Goal: Transaction & Acquisition: Register for event/course

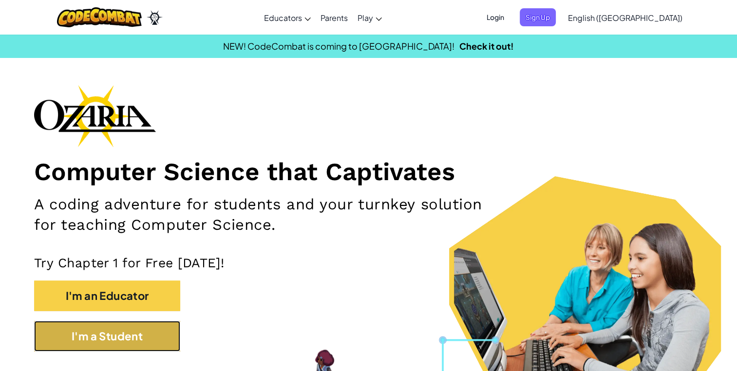
click at [139, 335] on button "I'm a Student" at bounding box center [107, 336] width 146 height 31
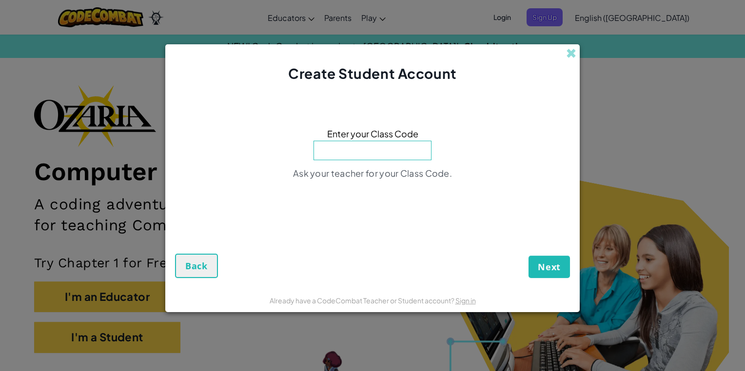
click at [685, 228] on div "Create Student Account Enter your Class Code Ask your teacher for your Class Co…" at bounding box center [372, 185] width 745 height 371
click at [570, 58] on span at bounding box center [571, 53] width 10 height 10
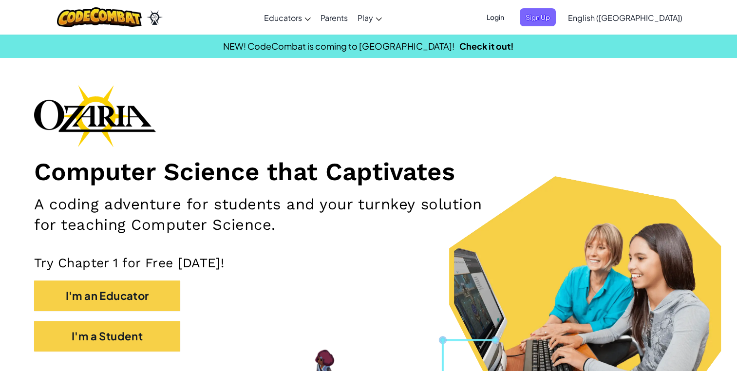
click at [510, 10] on span "Login" at bounding box center [495, 17] width 29 height 18
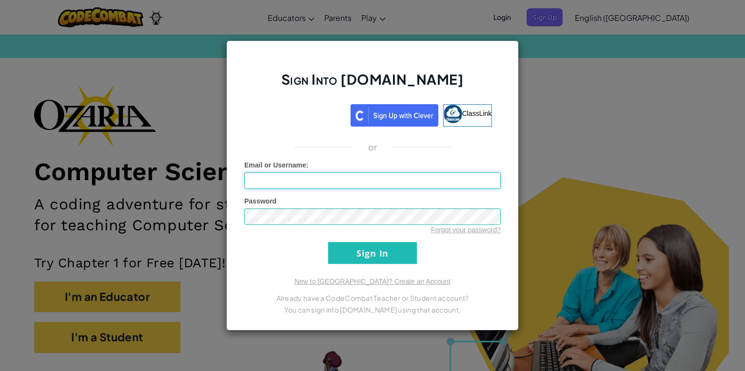
click at [477, 182] on input "Email or Username :" at bounding box center [372, 181] width 256 height 17
click at [703, 219] on div "Sign Into [DOMAIN_NAME] ClassLink or Unknown Error Email or Username : Password…" at bounding box center [372, 185] width 745 height 371
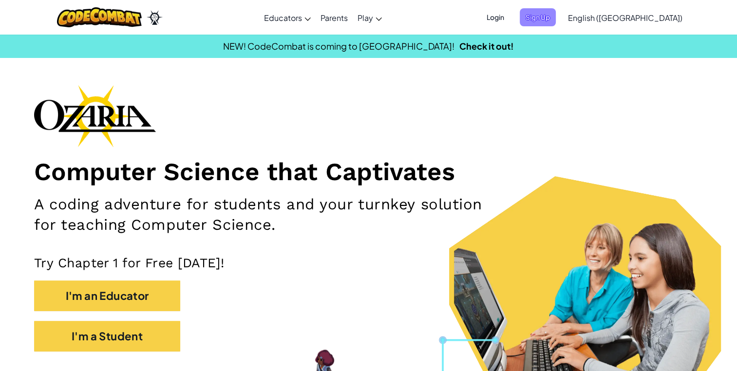
click at [556, 18] on span "Sign Up" at bounding box center [538, 17] width 36 height 18
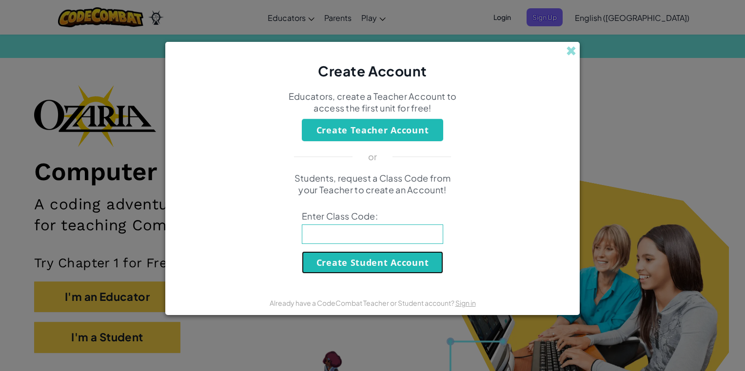
click at [400, 259] on button "Create Student Account" at bounding box center [372, 263] width 141 height 22
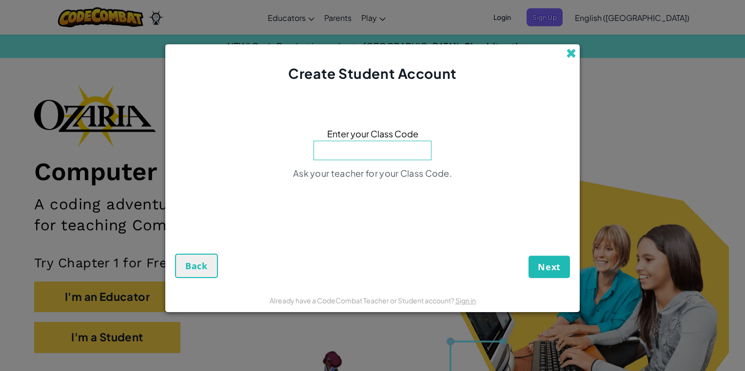
click at [571, 57] on span at bounding box center [571, 53] width 10 height 10
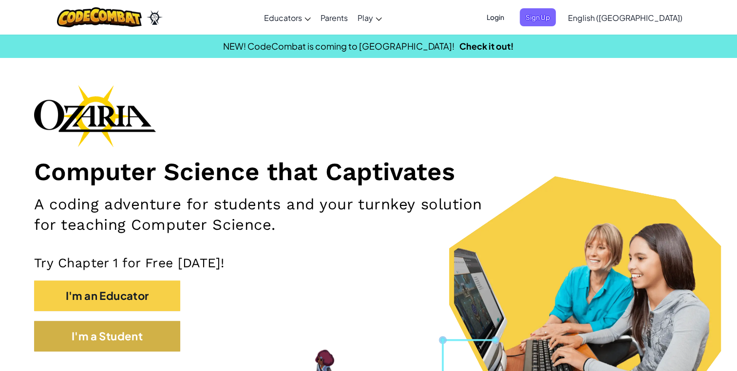
click at [153, 341] on button "I'm a Student" at bounding box center [107, 336] width 146 height 31
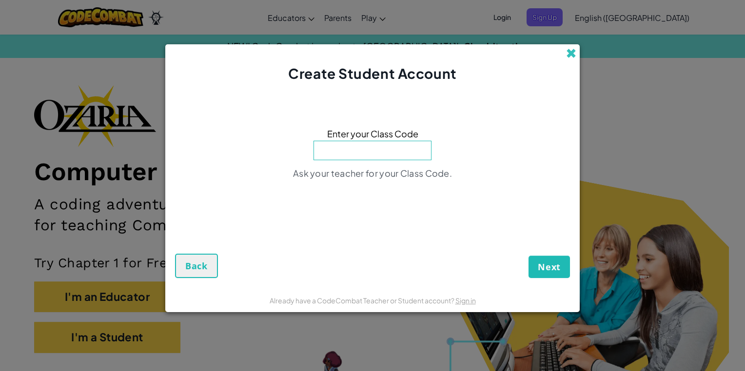
click at [569, 57] on span at bounding box center [571, 53] width 10 height 10
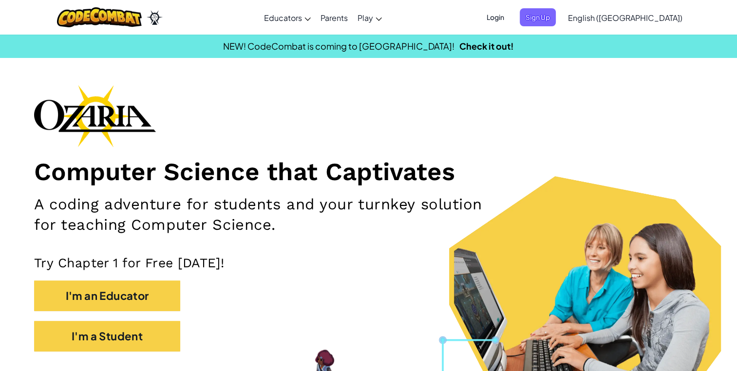
click at [653, 16] on span "English ([GEOGRAPHIC_DATA])" at bounding box center [625, 18] width 115 height 10
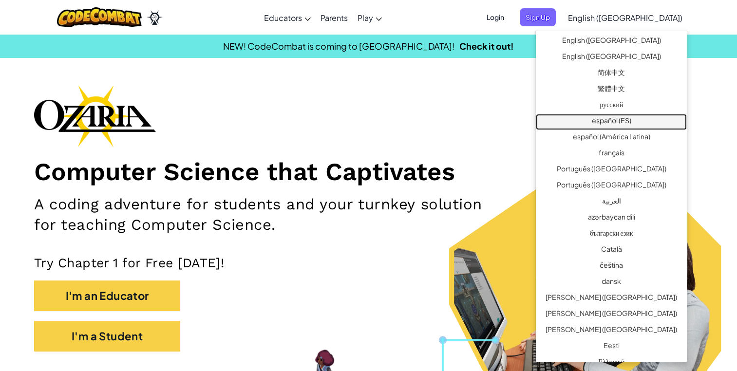
click at [641, 121] on link "español (ES)" at bounding box center [611, 122] width 151 height 16
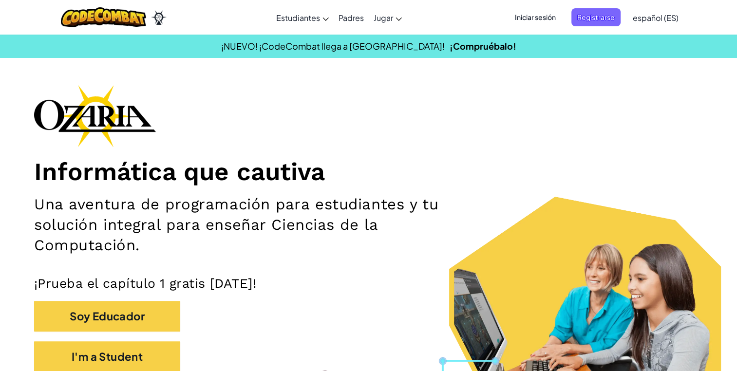
click at [601, 17] on span "Registrarse" at bounding box center [596, 17] width 49 height 18
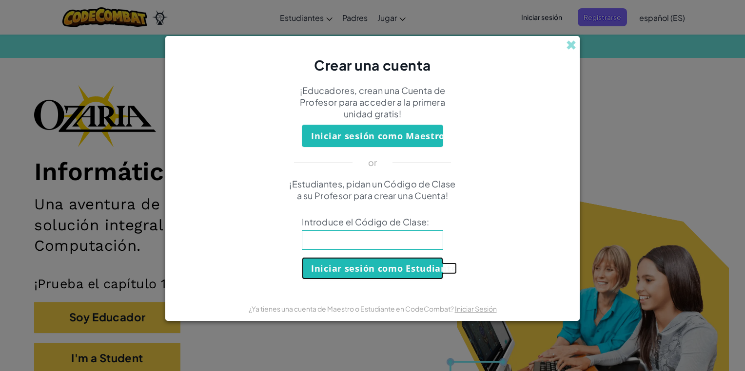
click at [426, 270] on button "Iniciar sesión como Estudiante" at bounding box center [372, 268] width 141 height 22
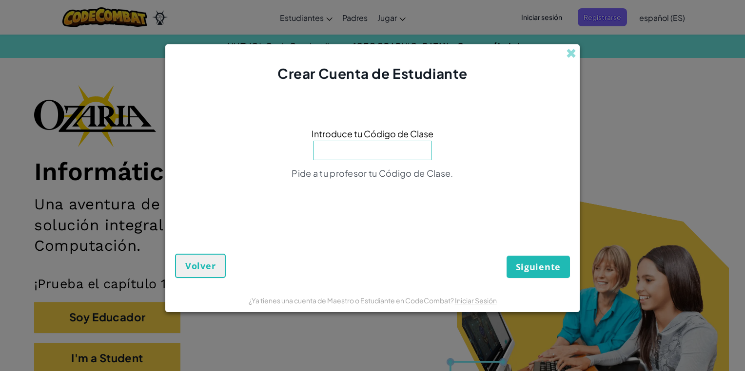
click at [383, 150] on input at bounding box center [372, 150] width 118 height 19
click at [577, 38] on div "Crear Cuenta de Estudiante Introduce tu Código de Clase Pide a tu profesor tu C…" at bounding box center [372, 185] width 745 height 371
click at [569, 53] on span at bounding box center [571, 53] width 10 height 10
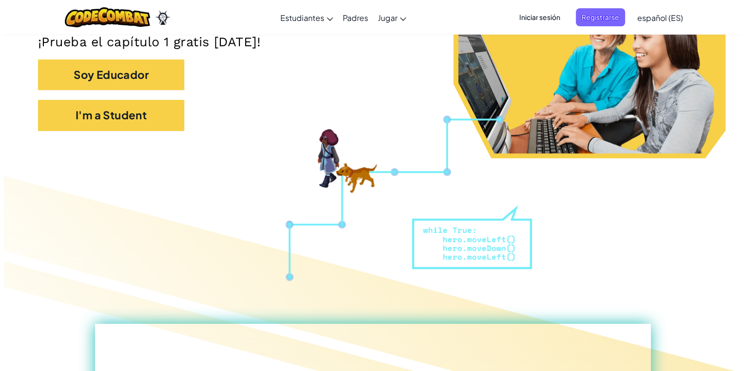
scroll to position [244, 0]
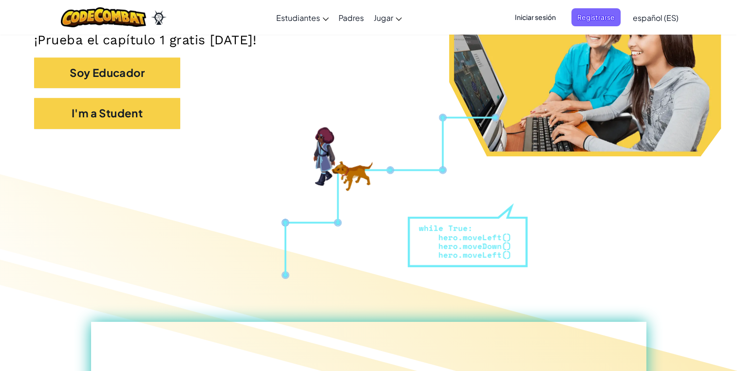
click at [135, 109] on button "I'm a Student" at bounding box center [107, 113] width 146 height 31
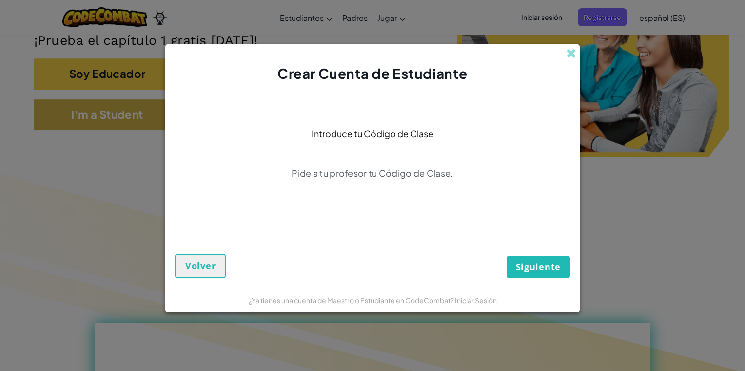
click at [387, 154] on input at bounding box center [372, 150] width 118 height 19
click at [632, 156] on div "Crear Cuenta de Estudiante Introduce tu Código de Clase Pide a tu profesor tu C…" at bounding box center [372, 185] width 745 height 371
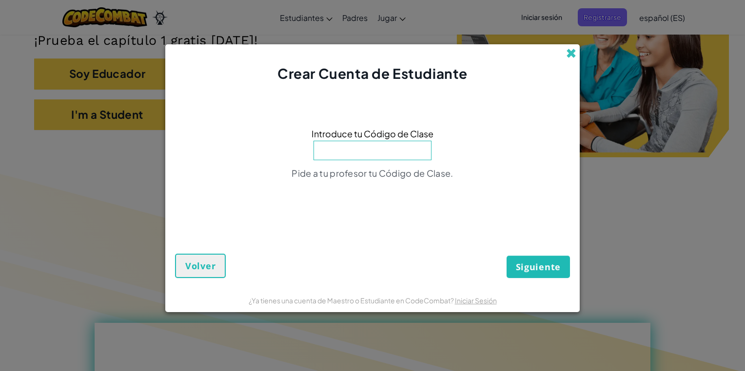
click at [571, 55] on span at bounding box center [571, 53] width 10 height 10
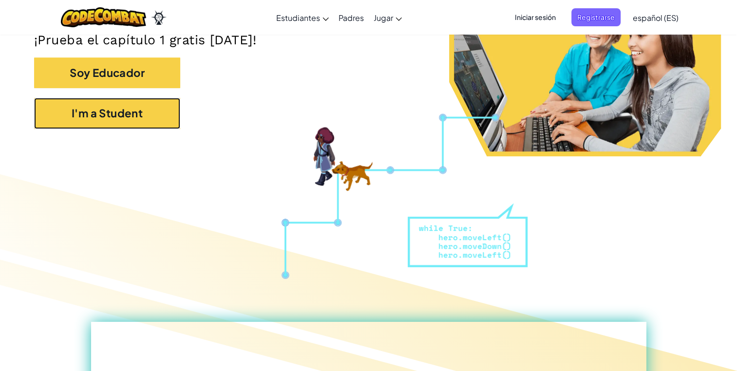
click at [145, 111] on button "I'm a Student" at bounding box center [107, 113] width 146 height 31
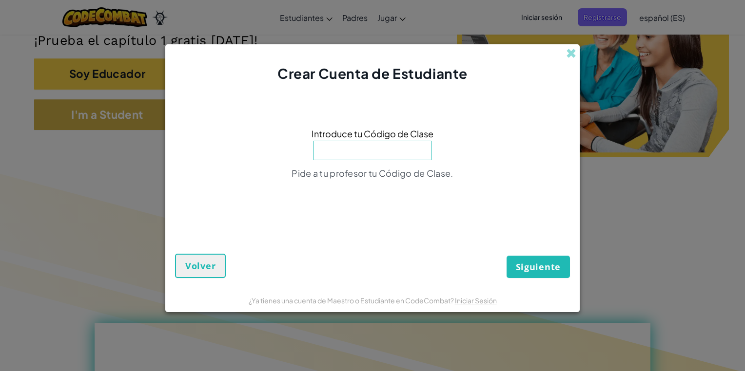
click at [364, 152] on input at bounding box center [372, 150] width 118 height 19
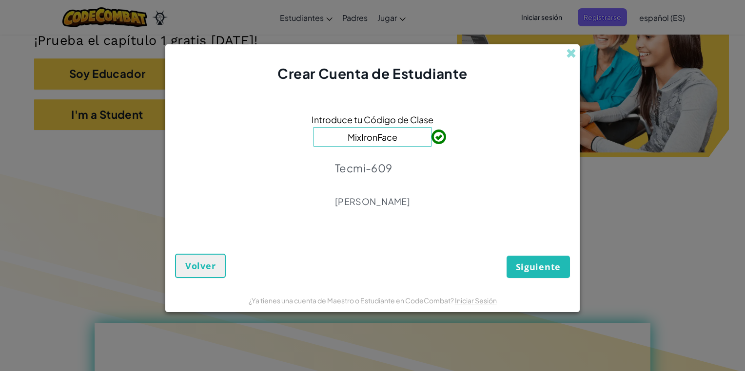
type input "MixIronFace"
click at [533, 263] on span "Siguiente" at bounding box center [538, 267] width 45 height 12
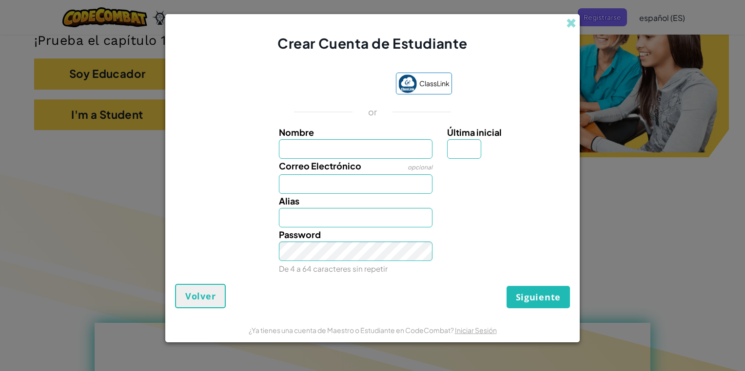
click at [339, 143] on input "Nombre" at bounding box center [356, 148] width 154 height 19
type input "[PERSON_NAME]"
click at [457, 146] on input "Última inicial" at bounding box center [464, 148] width 34 height 19
type input "G"
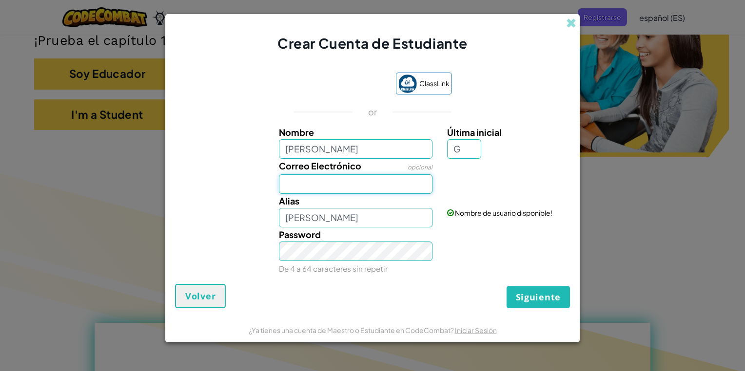
type input "[PERSON_NAME]"
click at [352, 185] on input "Correo Electrónico" at bounding box center [356, 183] width 154 height 19
type input "[EMAIL_ADDRESS][DOMAIN_NAME]"
click at [350, 223] on input "[PERSON_NAME]" at bounding box center [356, 217] width 154 height 19
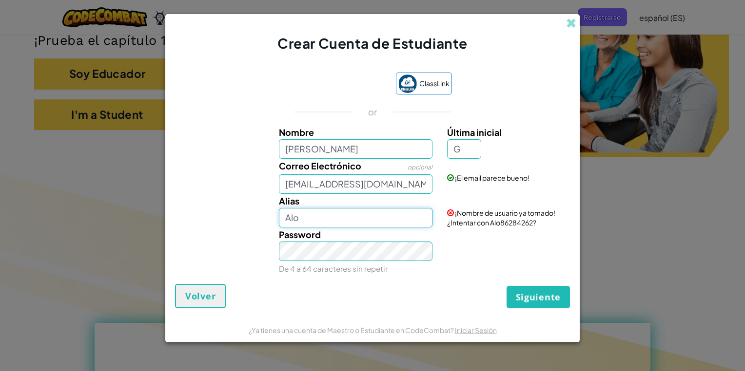
click at [371, 223] on input "Alo" at bounding box center [356, 217] width 154 height 19
click at [300, 217] on input "Alo874" at bounding box center [356, 217] width 154 height 19
click at [331, 217] on input "Alo_874" at bounding box center [356, 217] width 154 height 19
click at [350, 217] on input "Alo_usk" at bounding box center [356, 217] width 154 height 19
type input "Alo_usk"
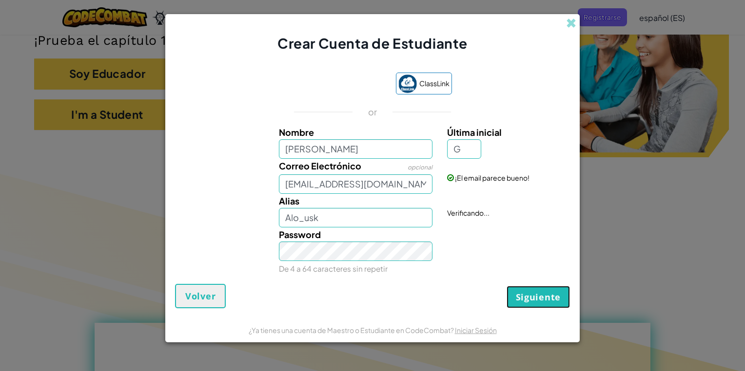
click at [529, 295] on span "Siguiente" at bounding box center [538, 297] width 45 height 12
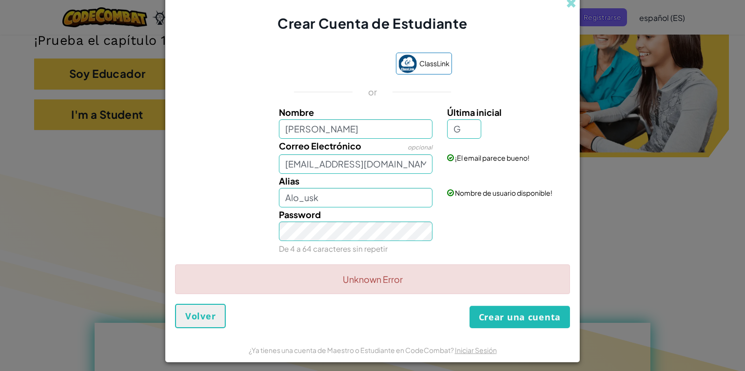
click at [429, 278] on div "Unknown Error" at bounding box center [372, 280] width 395 height 30
click at [427, 283] on div "Unknown Error" at bounding box center [372, 280] width 395 height 30
click at [497, 321] on button "Crear una cuenta" at bounding box center [519, 317] width 100 height 22
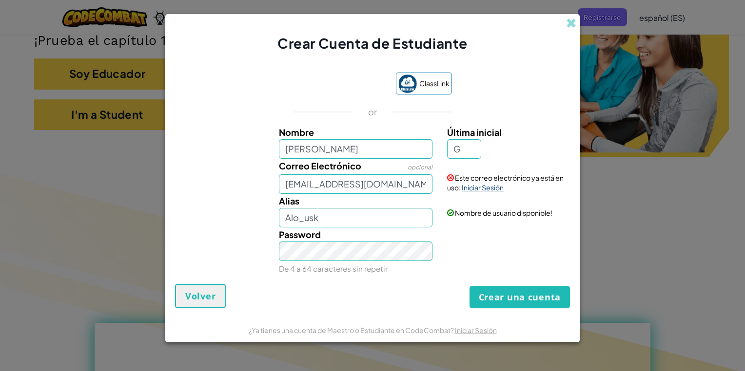
click at [483, 190] on link "Iniciar Sesión" at bounding box center [483, 187] width 42 height 9
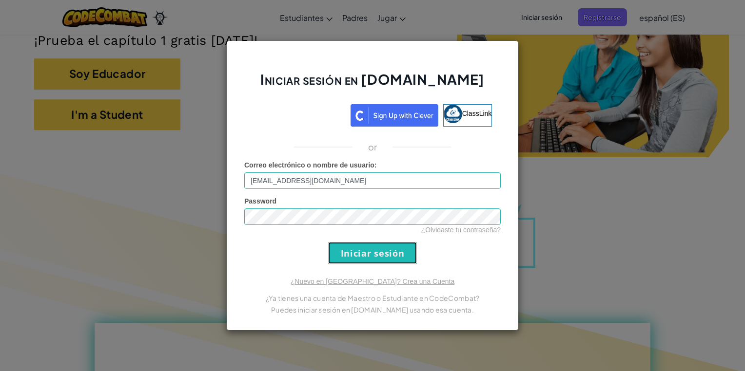
click at [400, 258] on input "Iniciar sesión" at bounding box center [372, 253] width 89 height 22
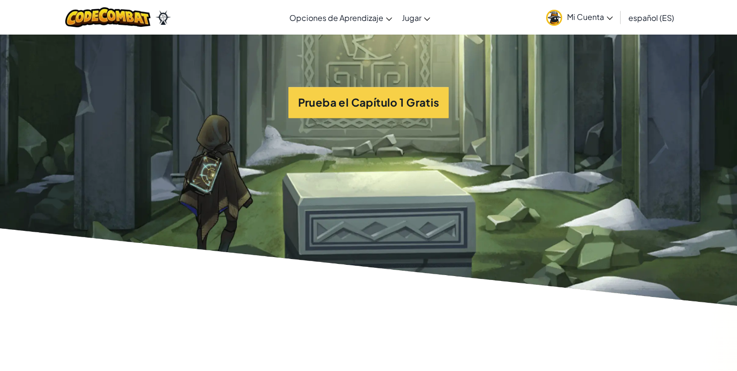
scroll to position [2353, 0]
